Goal: Task Accomplishment & Management: Complete application form

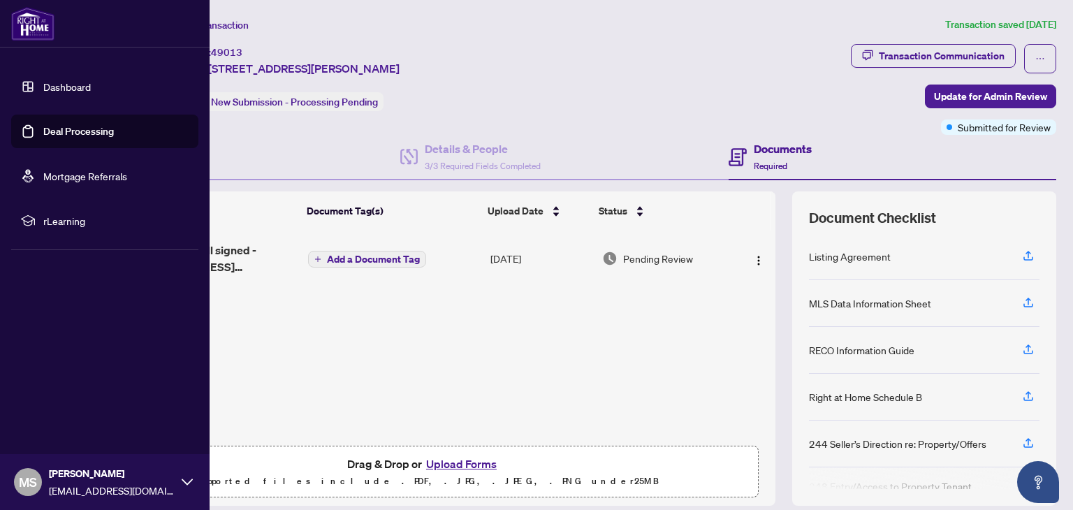
click at [93, 129] on link "Deal Processing" at bounding box center [78, 131] width 71 height 13
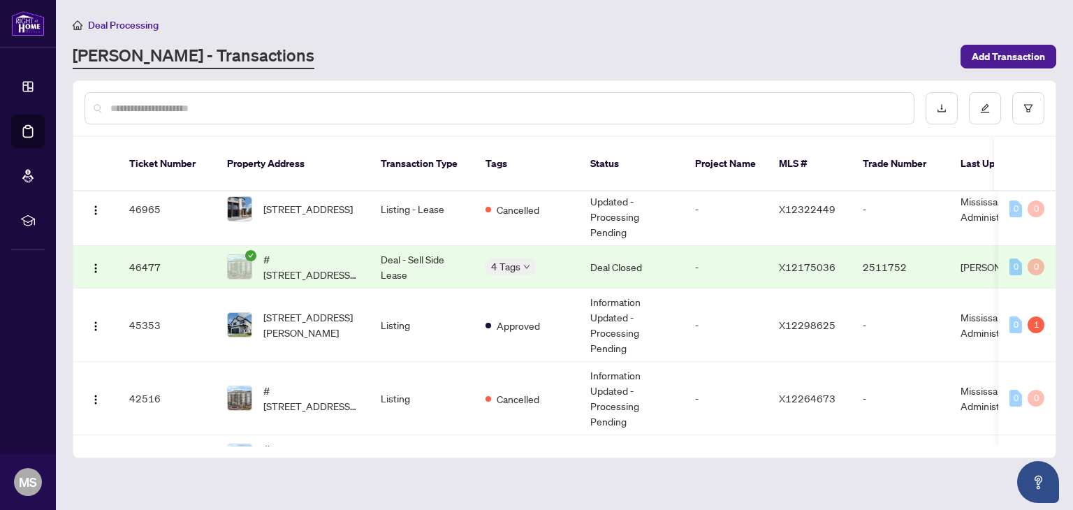
scroll to position [147, 0]
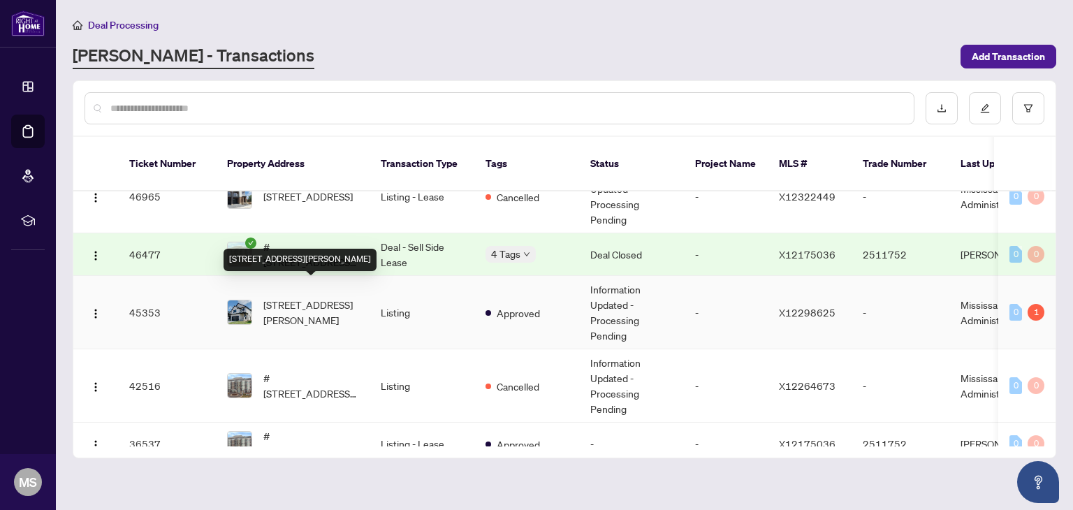
click at [317, 297] on span "[STREET_ADDRESS][PERSON_NAME]" at bounding box center [310, 312] width 95 height 31
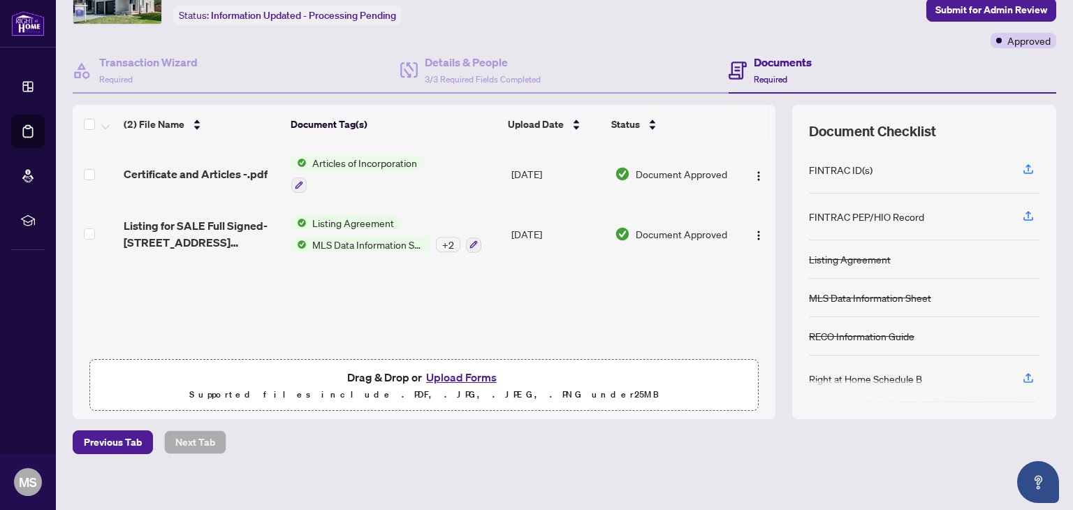
scroll to position [94, 0]
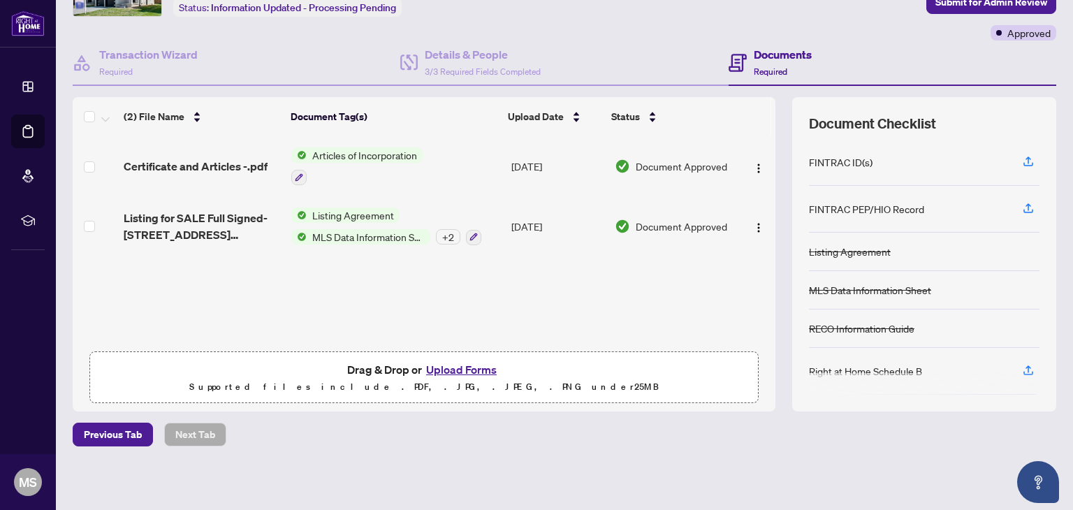
click at [455, 367] on button "Upload Forms" at bounding box center [461, 369] width 79 height 18
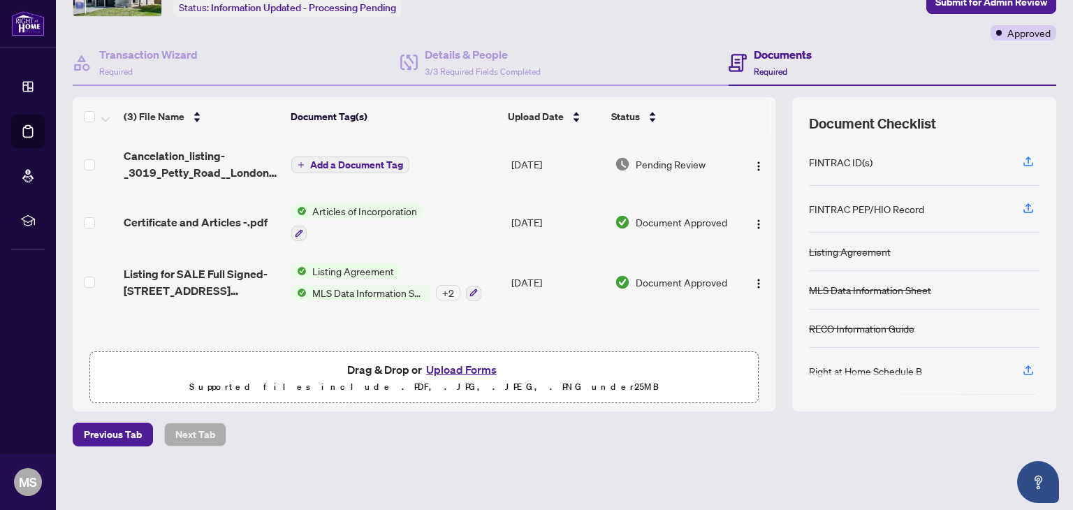
scroll to position [0, 0]
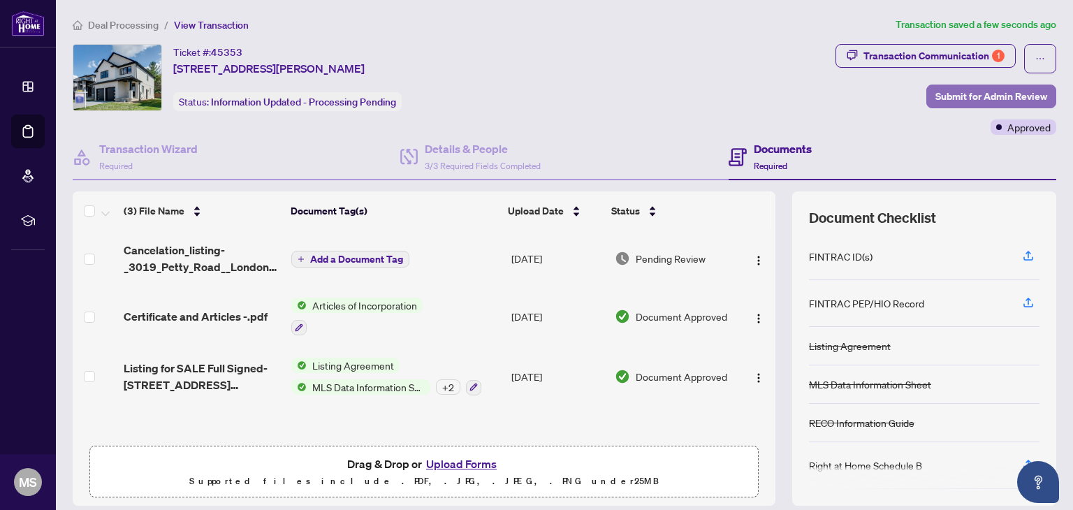
click at [969, 96] on span "Submit for Admin Review" at bounding box center [991, 96] width 112 height 22
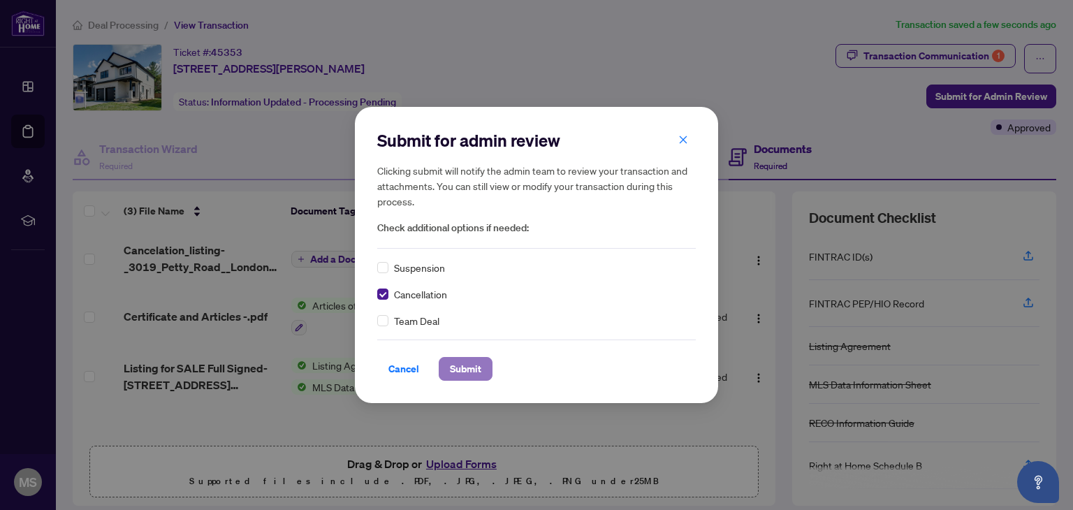
click at [473, 364] on span "Submit" at bounding box center [465, 369] width 31 height 22
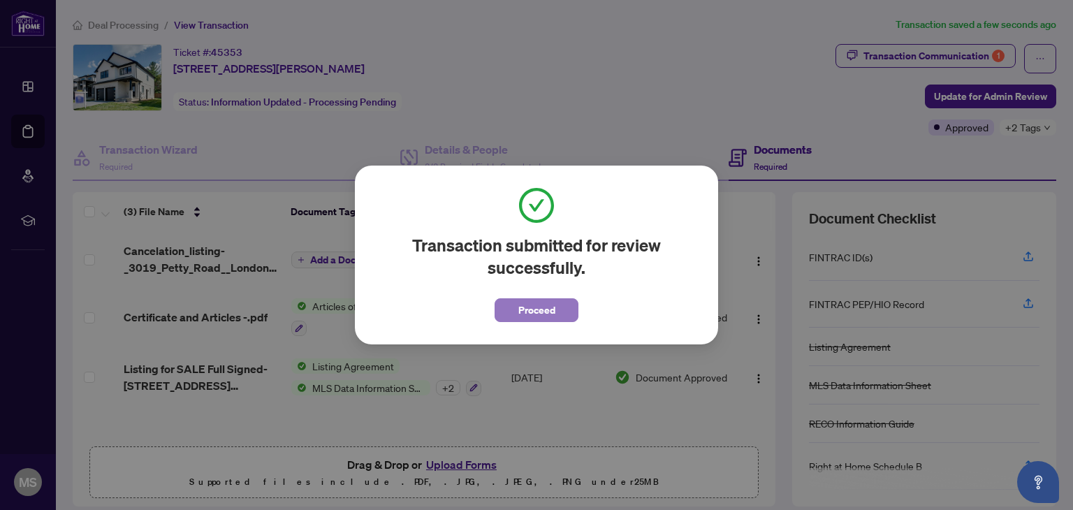
click at [548, 308] on span "Proceed" at bounding box center [536, 310] width 37 height 22
